Goal: Task Accomplishment & Management: Use online tool/utility

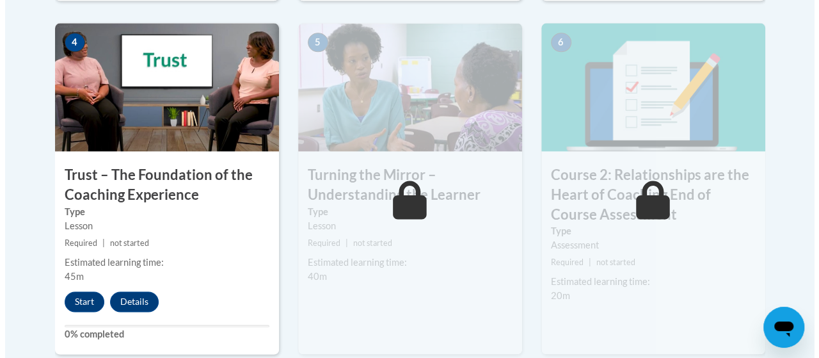
scroll to position [820, 0]
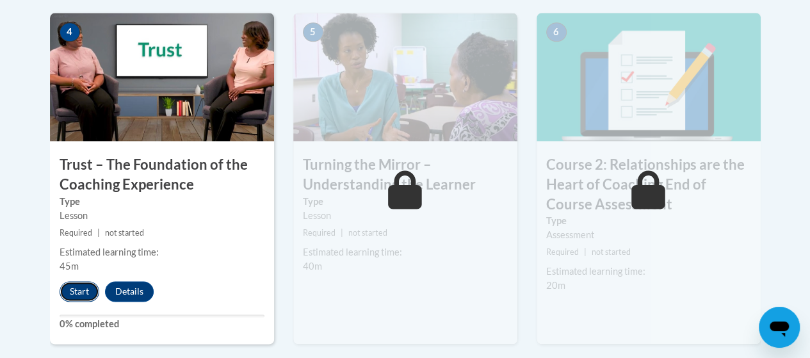
click at [87, 294] on button "Start" at bounding box center [80, 291] width 40 height 20
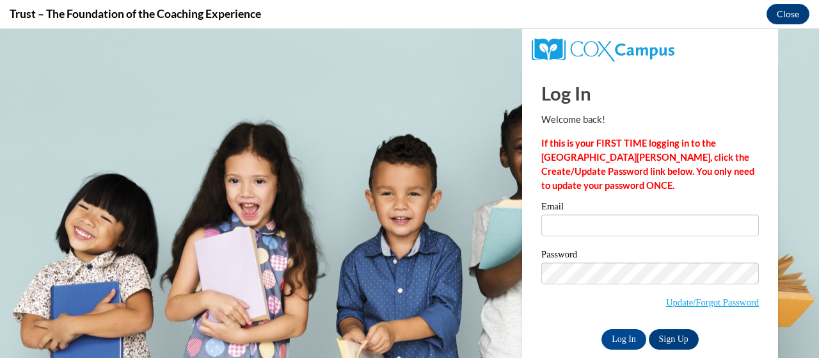
scroll to position [0, 0]
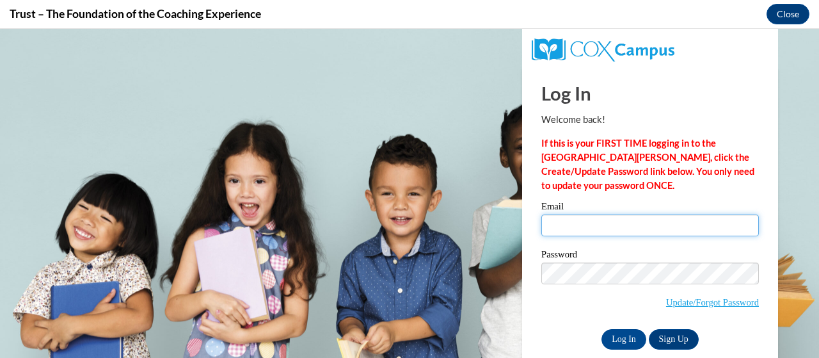
click at [603, 219] on input "Email" at bounding box center [650, 225] width 218 height 22
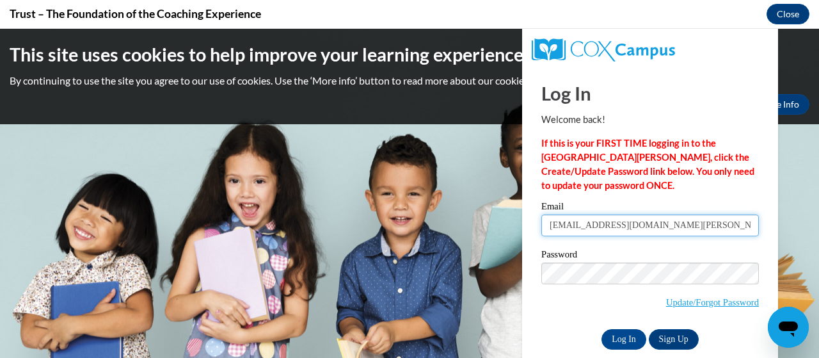
type input "[EMAIL_ADDRESS][DOMAIN_NAME][PERSON_NAME]"
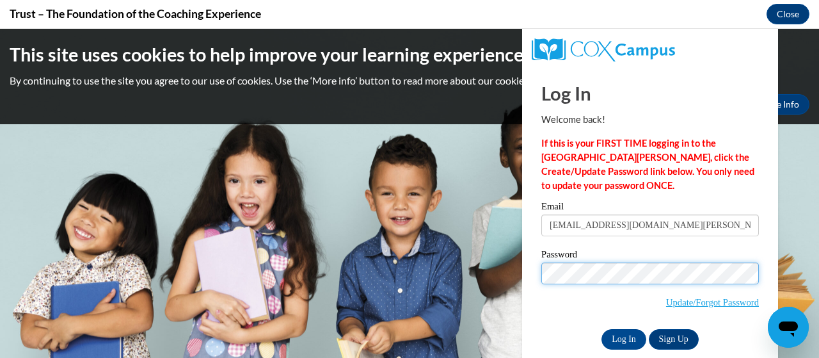
click at [602, 329] on input "Log In" at bounding box center [624, 339] width 45 height 20
